Goal: Complete application form

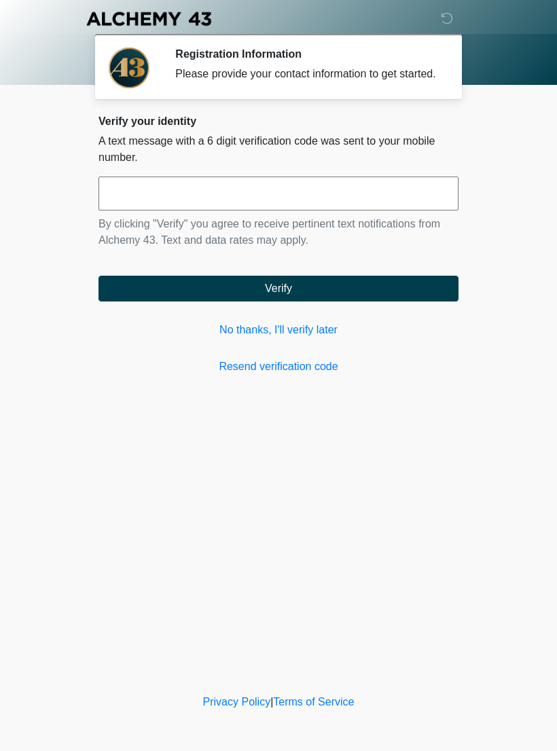
click at [132, 204] on input "text" at bounding box center [279, 194] width 360 height 34
type input "*"
type input "******"
click at [187, 302] on button "Verify" at bounding box center [279, 289] width 360 height 26
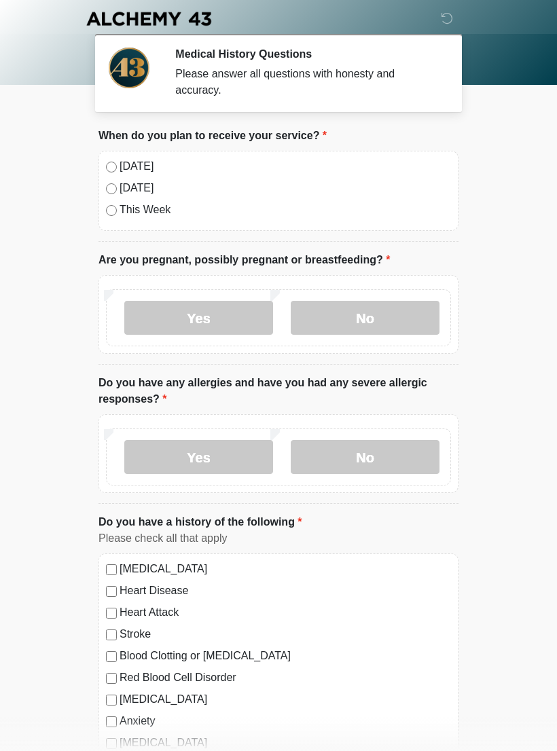
click at [111, 156] on div "[DATE] [DATE] This Week" at bounding box center [279, 191] width 360 height 80
click at [342, 319] on label "No" at bounding box center [365, 318] width 149 height 34
click at [338, 455] on label "No" at bounding box center [365, 457] width 149 height 34
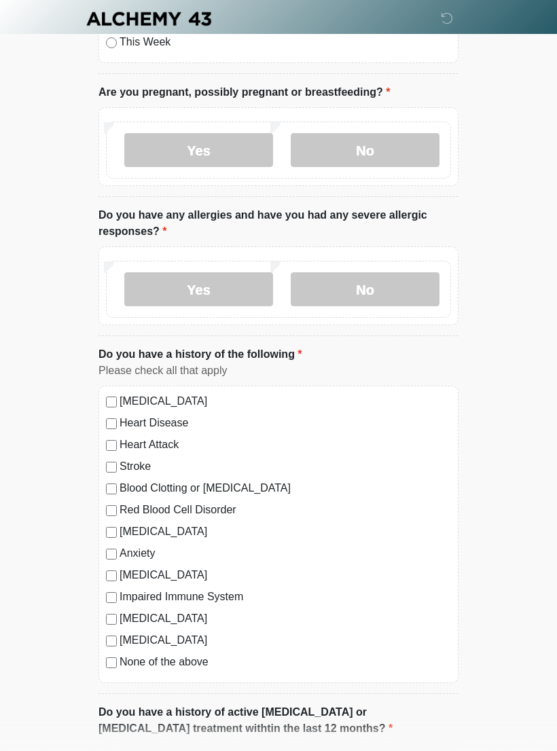
scroll to position [168, 0]
click at [115, 524] on div "[MEDICAL_DATA]" at bounding box center [278, 532] width 345 height 16
click at [122, 529] on label "[MEDICAL_DATA]" at bounding box center [286, 532] width 332 height 16
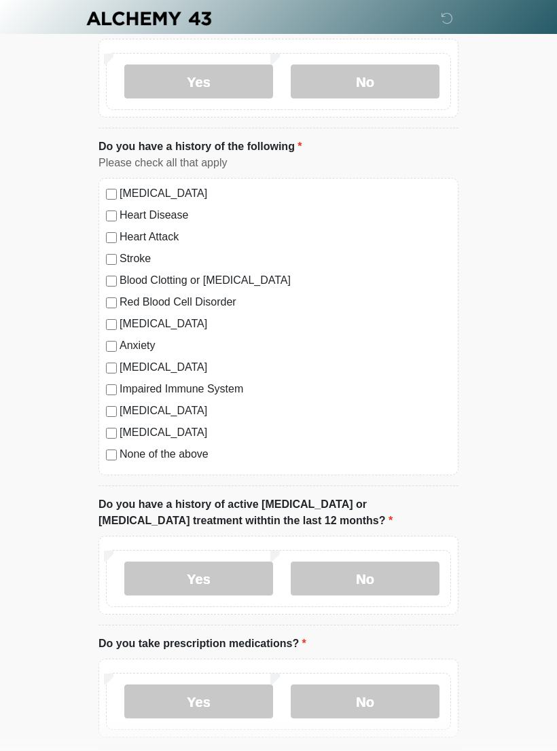
scroll to position [376, 0]
click at [336, 578] on label "No" at bounding box center [365, 579] width 149 height 34
click at [141, 696] on label "Yes" at bounding box center [198, 702] width 149 height 34
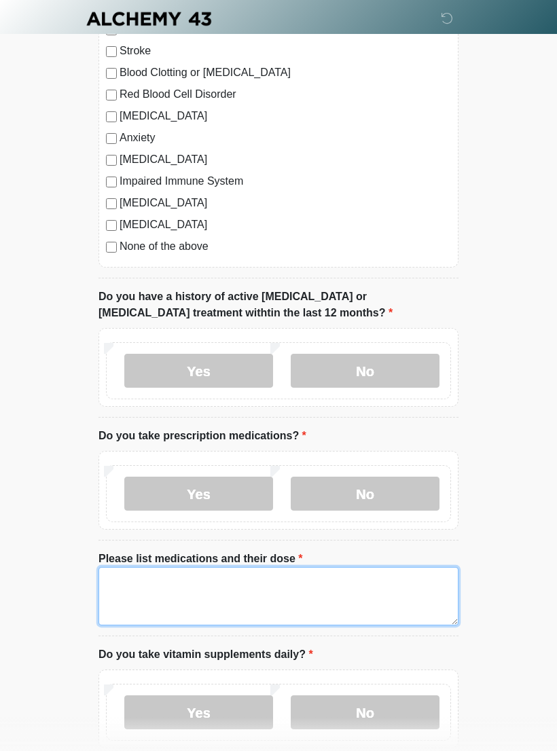
click at [126, 588] on textarea "Please list medications and their dose" at bounding box center [279, 596] width 360 height 58
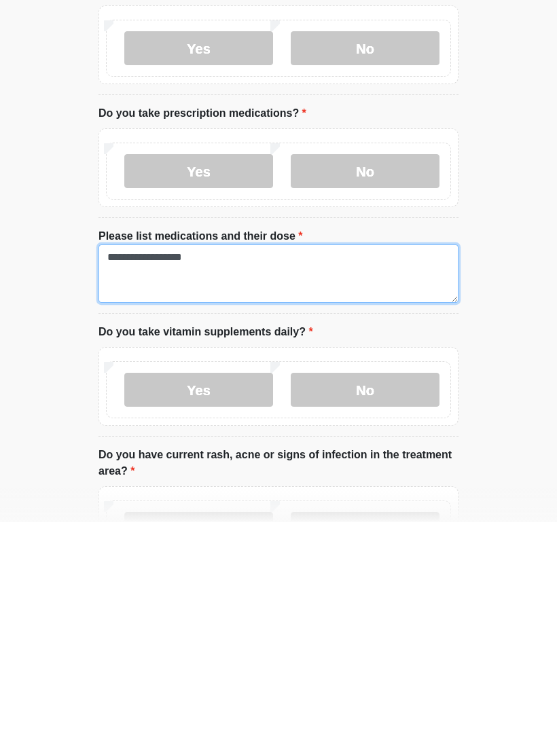
type textarea "**********"
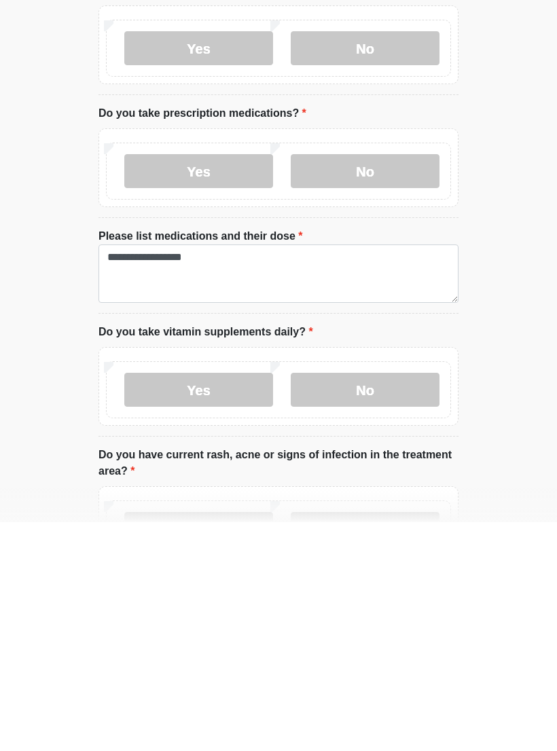
click at [334, 602] on label "No" at bounding box center [365, 619] width 149 height 34
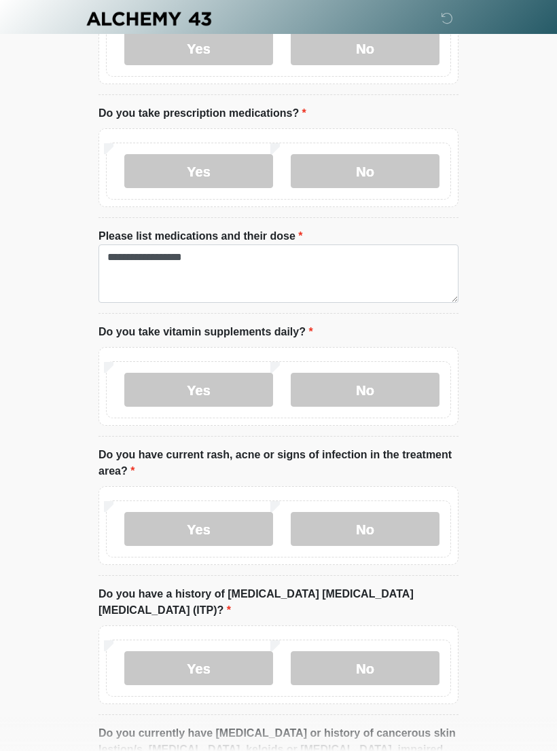
click at [328, 525] on label "No" at bounding box center [365, 529] width 149 height 34
click at [330, 652] on label "No" at bounding box center [365, 669] width 149 height 34
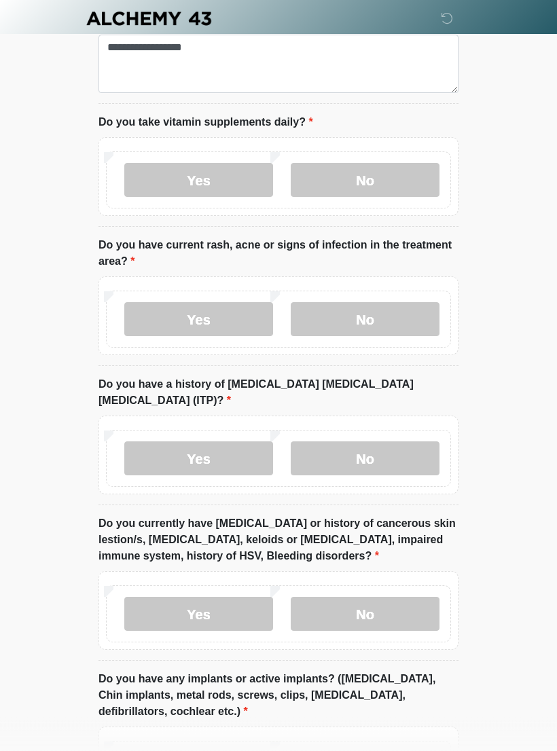
scroll to position [1116, 0]
click at [321, 597] on label "No" at bounding box center [365, 614] width 149 height 34
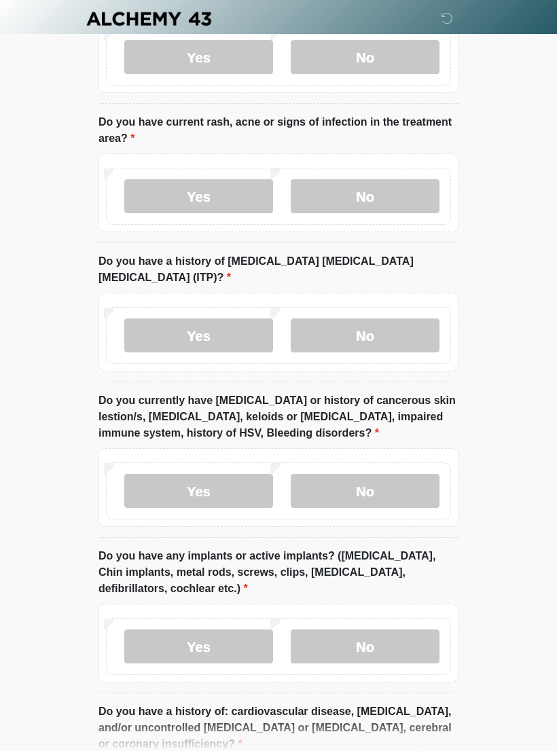
scroll to position [1240, 0]
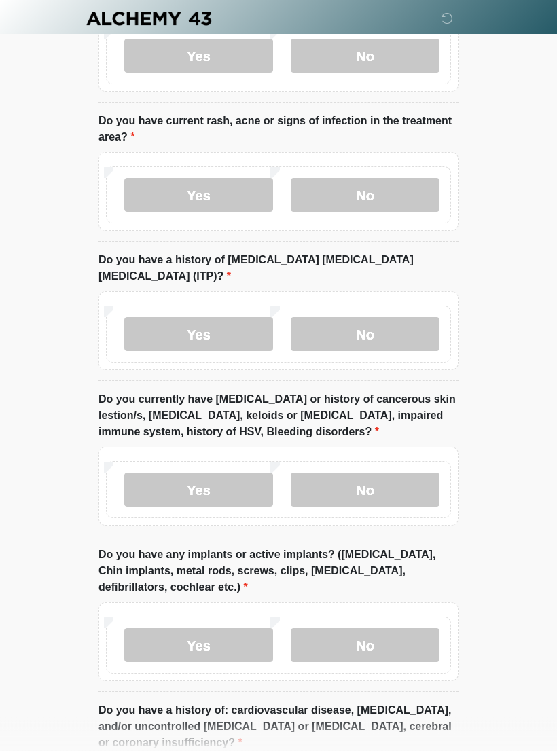
click at [328, 629] on label "No" at bounding box center [365, 646] width 149 height 34
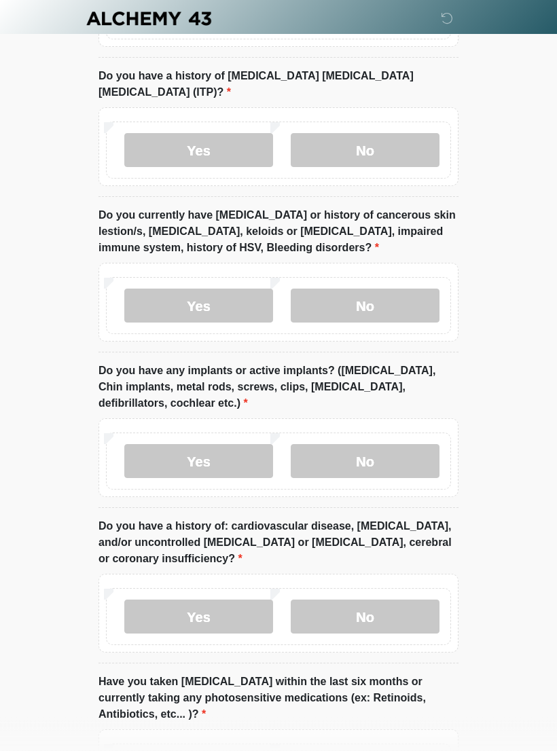
scroll to position [1426, 0]
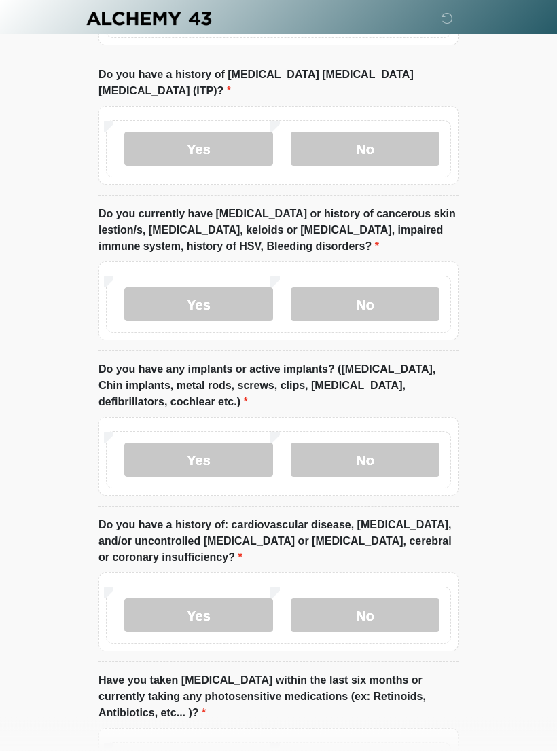
click at [328, 599] on label "No" at bounding box center [365, 616] width 149 height 34
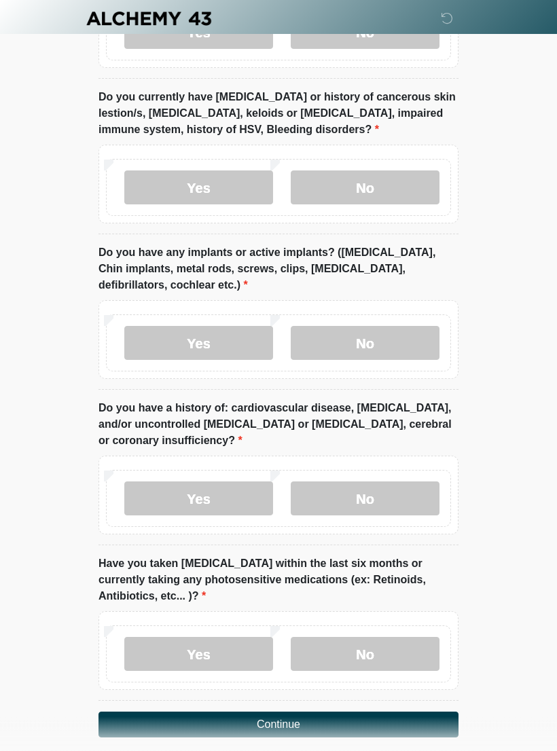
click at [326, 638] on label "No" at bounding box center [365, 655] width 149 height 34
click at [160, 712] on button "Continue" at bounding box center [279, 725] width 360 height 26
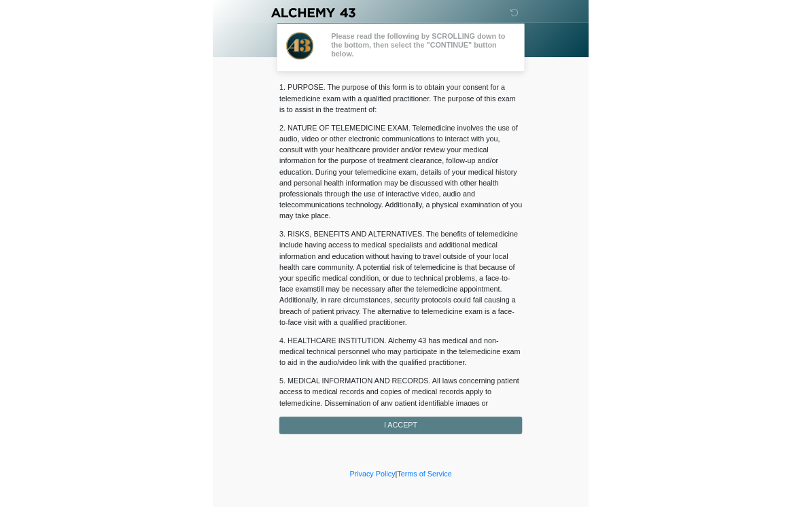
scroll to position [0, 0]
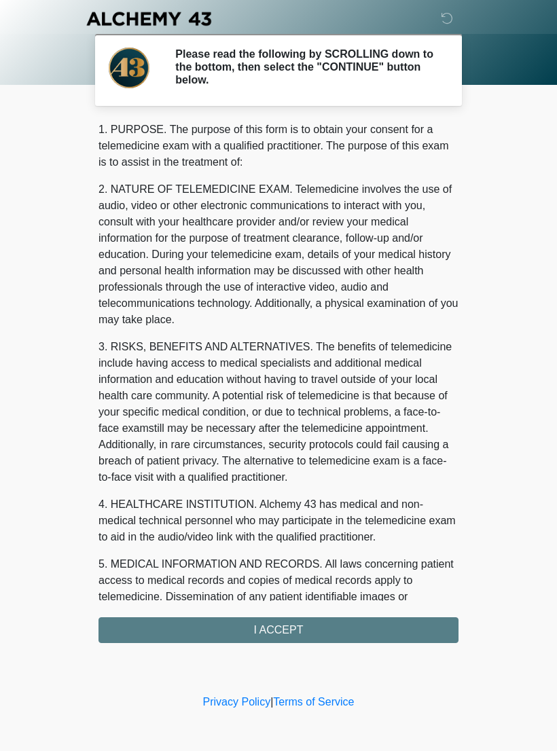
click at [132, 629] on div "1. PURPOSE. The purpose of this form is to obtain your consent for a telemedici…" at bounding box center [279, 383] width 360 height 522
click at [236, 627] on div "1. PURPOSE. The purpose of this form is to obtain your consent for a telemedici…" at bounding box center [279, 383] width 360 height 522
click at [287, 624] on div "1. PURPOSE. The purpose of this form is to obtain your consent for a telemedici…" at bounding box center [279, 383] width 360 height 522
click at [284, 633] on div "1. PURPOSE. The purpose of this form is to obtain your consent for a telemedici…" at bounding box center [279, 383] width 360 height 522
click at [283, 629] on div "1. PURPOSE. The purpose of this form is to obtain your consent for a telemedici…" at bounding box center [279, 383] width 360 height 522
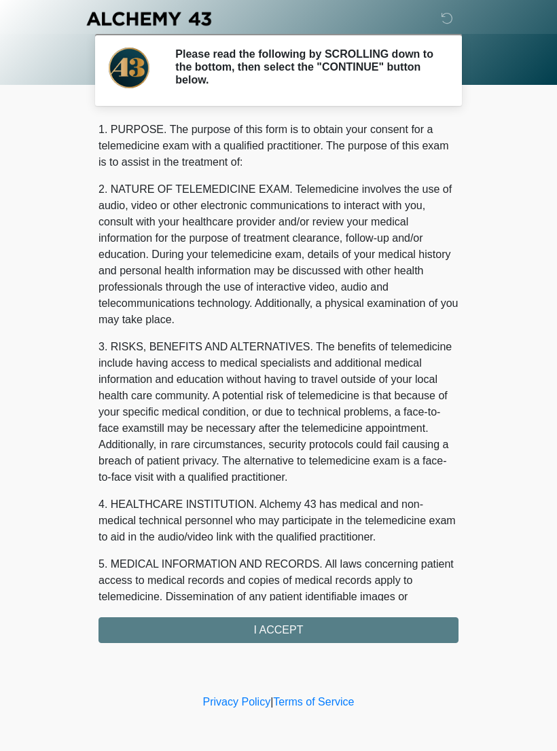
click at [283, 629] on div "1. PURPOSE. The purpose of this form is to obtain your consent for a telemedici…" at bounding box center [279, 383] width 360 height 522
click at [268, 626] on div "1. PURPOSE. The purpose of this form is to obtain your consent for a telemedici…" at bounding box center [279, 383] width 360 height 522
click at [267, 626] on div "1. PURPOSE. The purpose of this form is to obtain your consent for a telemedici…" at bounding box center [279, 383] width 360 height 522
click at [287, 628] on div "1. PURPOSE. The purpose of this form is to obtain your consent for a telemedici…" at bounding box center [279, 383] width 360 height 522
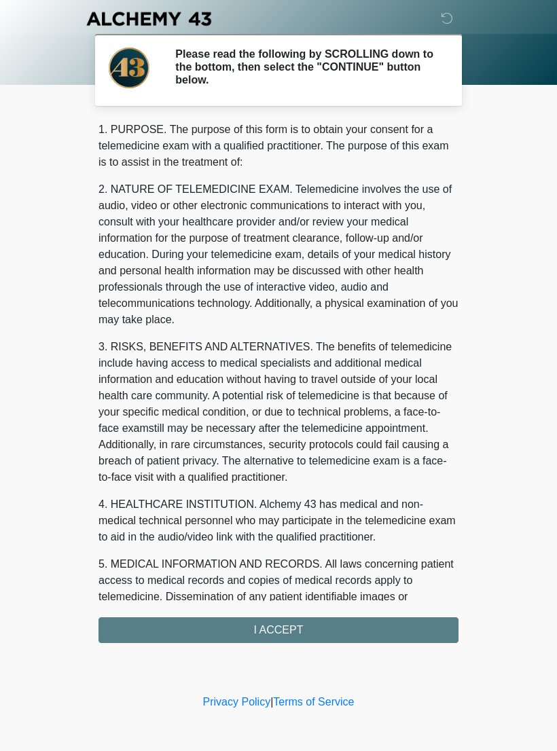
click at [279, 635] on div "1. PURPOSE. The purpose of this form is to obtain your consent for a telemedici…" at bounding box center [279, 383] width 360 height 522
click at [278, 635] on div "1. PURPOSE. The purpose of this form is to obtain your consent for a telemedici…" at bounding box center [279, 383] width 360 height 522
click at [277, 627] on div "1. PURPOSE. The purpose of this form is to obtain your consent for a telemedici…" at bounding box center [279, 383] width 360 height 522
click at [268, 628] on div "1. PURPOSE. The purpose of this form is to obtain your consent for a telemedici…" at bounding box center [279, 383] width 360 height 522
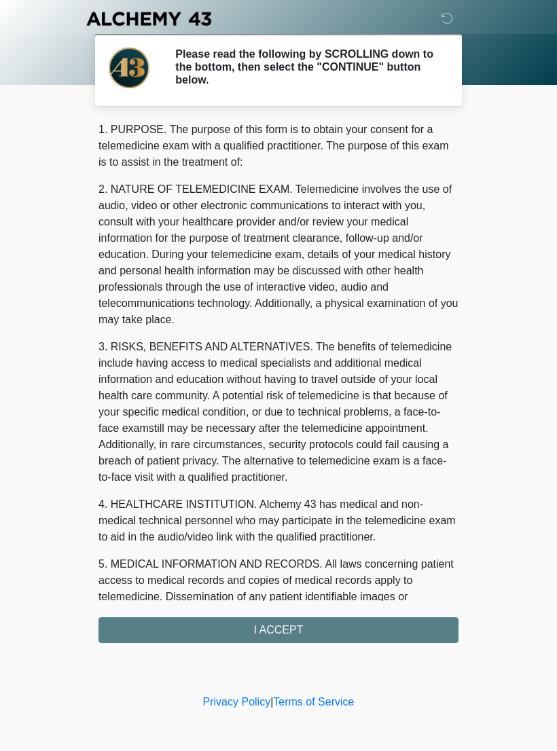
click at [277, 628] on div "1. PURPOSE. The purpose of this form is to obtain your consent for a telemedici…" at bounding box center [279, 383] width 360 height 522
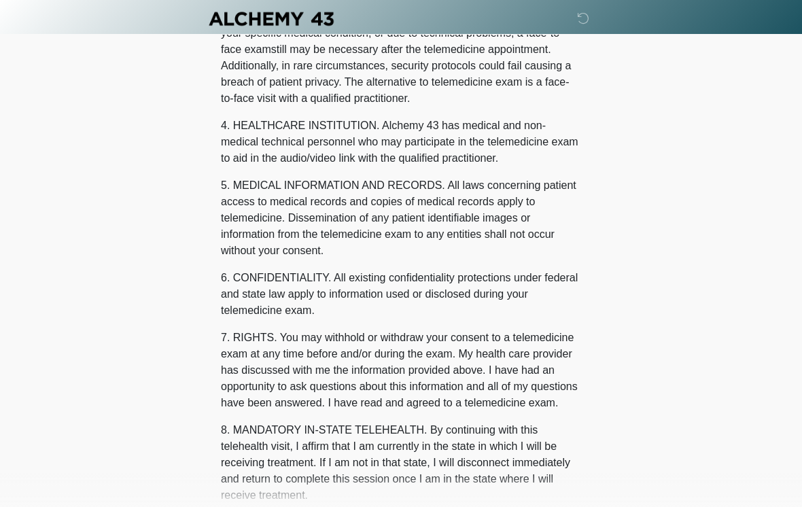
scroll to position [188, 0]
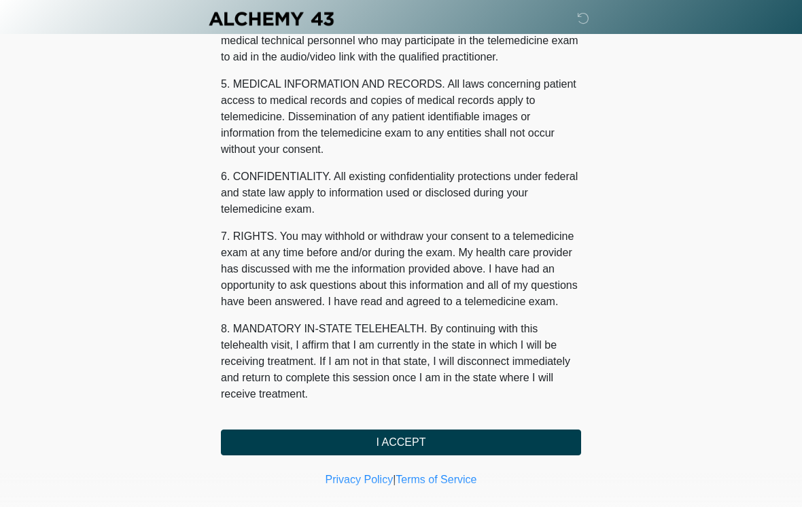
click at [304, 440] on button "I ACCEPT" at bounding box center [401, 442] width 360 height 26
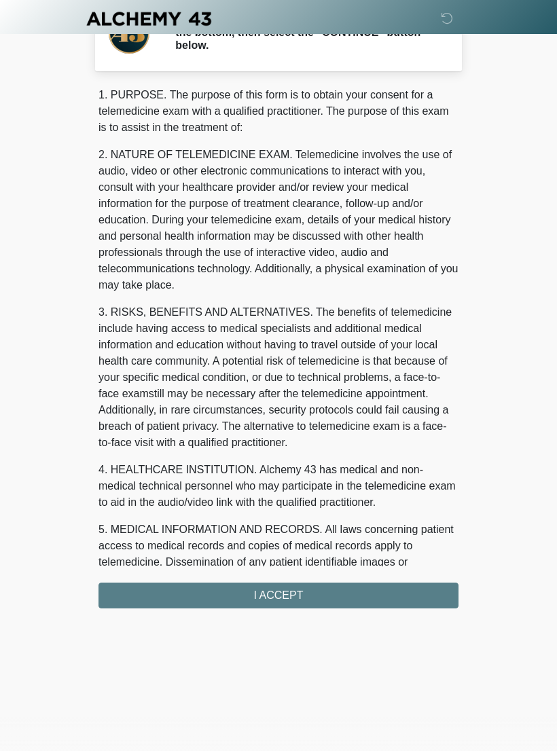
scroll to position [0, 0]
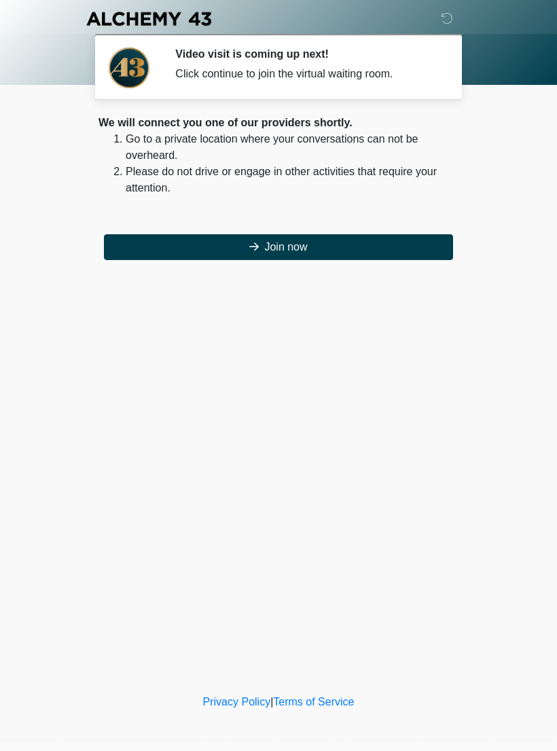
click at [177, 252] on button "Join now" at bounding box center [278, 247] width 349 height 26
